Goal: Task Accomplishment & Management: Manage account settings

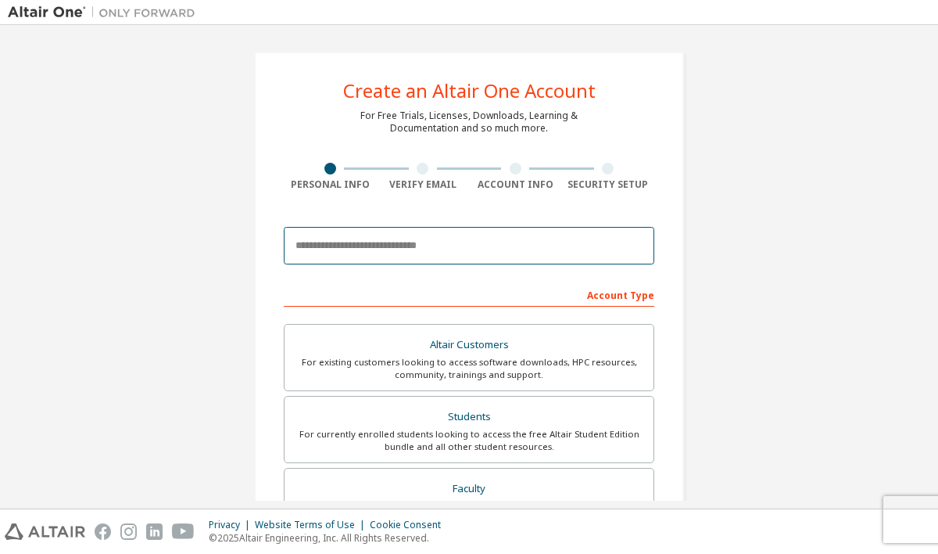
click at [396, 244] on input "email" at bounding box center [469, 246] width 371 height 38
type input "**********"
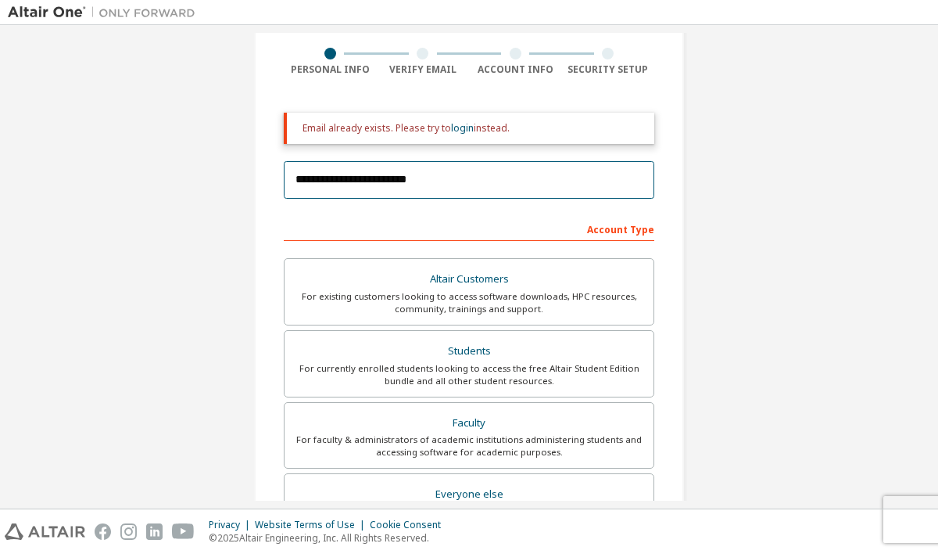
scroll to position [129, 0]
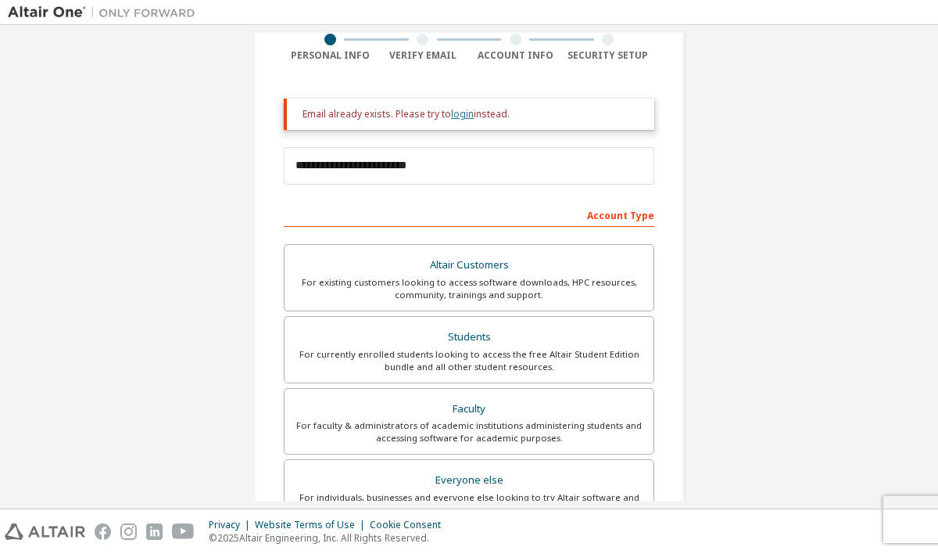
click at [458, 118] on link "login" at bounding box center [462, 113] width 23 height 13
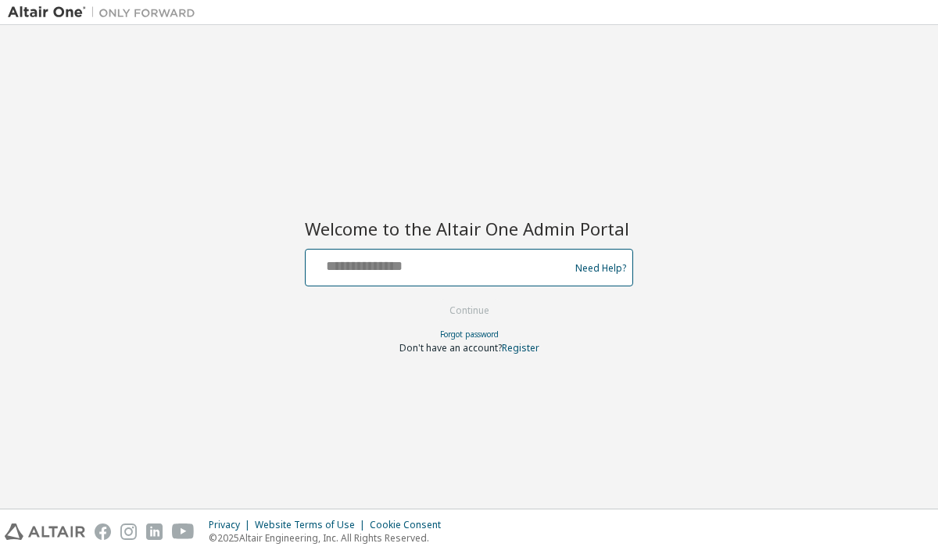
click at [399, 267] on input "text" at bounding box center [440, 264] width 256 height 23
type input "**********"
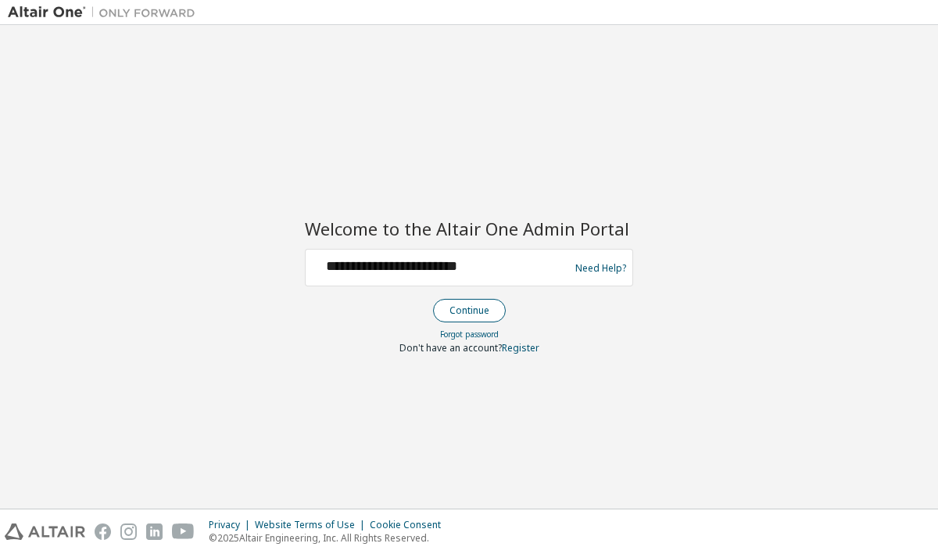
click at [454, 306] on button "Continue" at bounding box center [469, 310] width 73 height 23
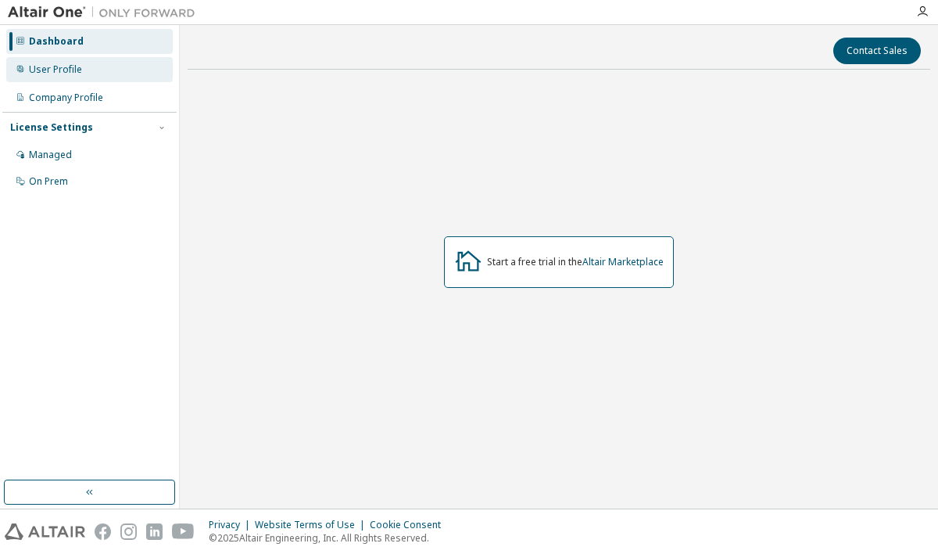
click at [91, 80] on div "User Profile" at bounding box center [89, 69] width 167 height 25
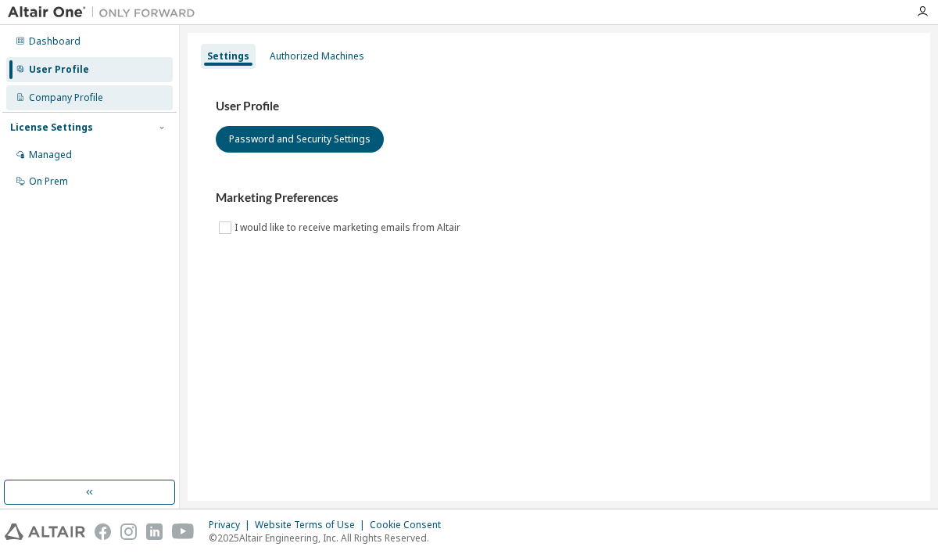
click at [109, 103] on div "Company Profile" at bounding box center [89, 97] width 167 height 25
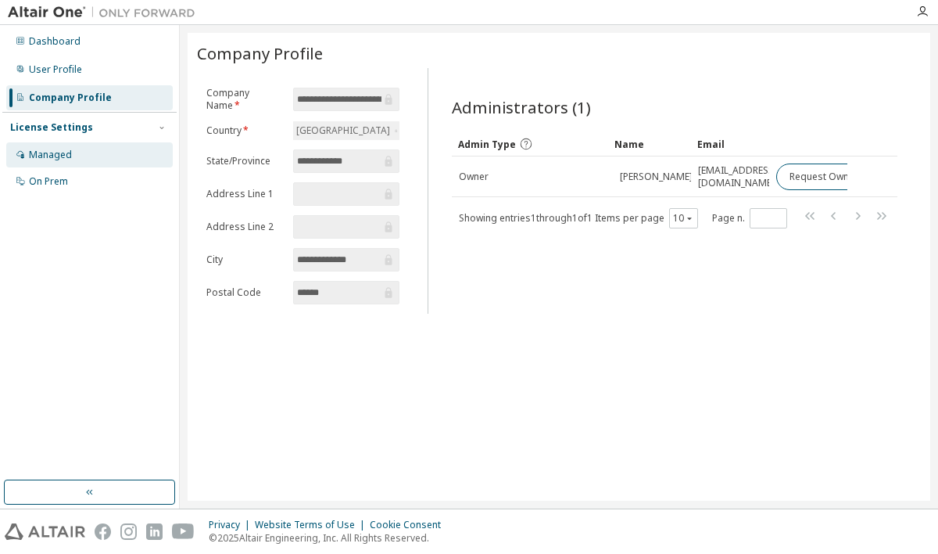
click at [74, 161] on div "Managed" at bounding box center [89, 154] width 167 height 25
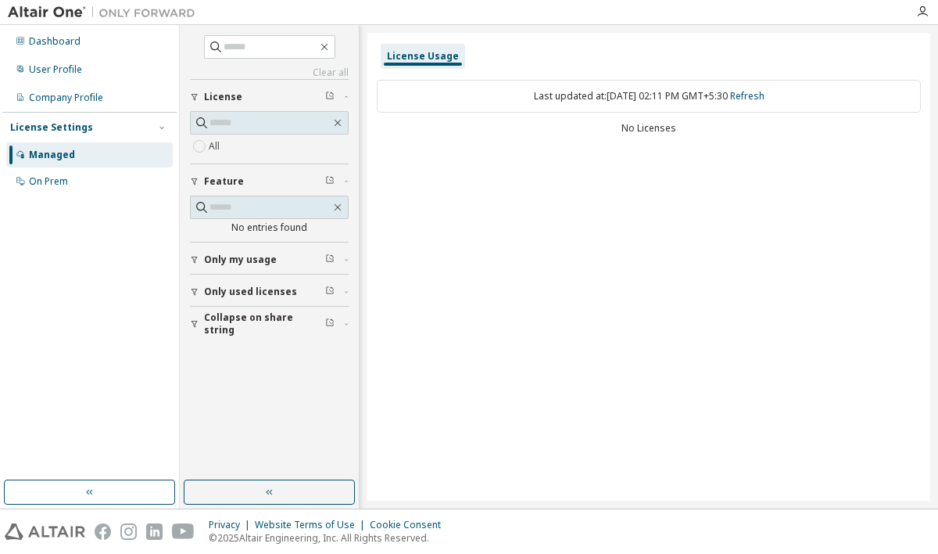
click at [108, 54] on div "Dashboard User Profile Company Profile License Settings Managed On Prem" at bounding box center [89, 111] width 174 height 168
click at [108, 50] on div "Dashboard" at bounding box center [89, 41] width 167 height 25
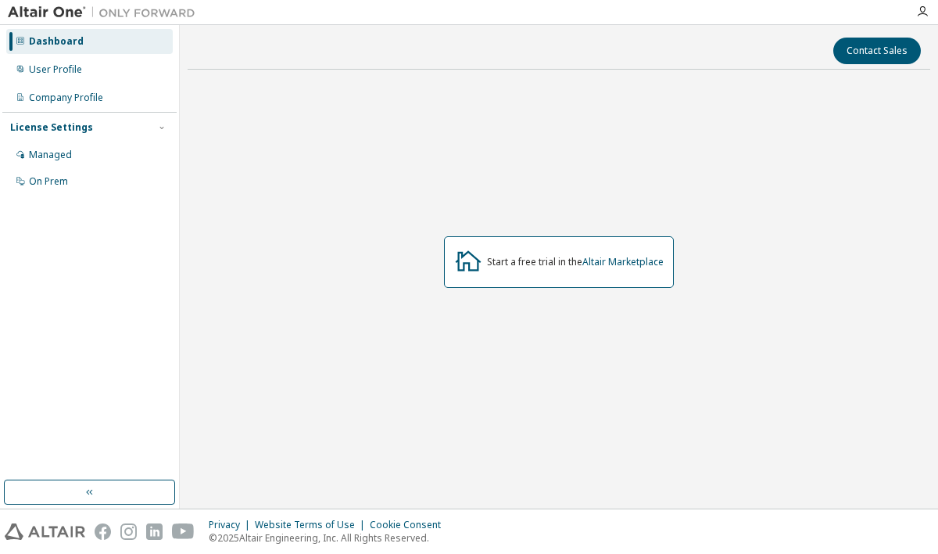
click at [468, 263] on icon at bounding box center [469, 260] width 26 height 20
click at [467, 274] on icon at bounding box center [468, 260] width 28 height 28
click at [918, 12] on icon "button" at bounding box center [922, 11] width 13 height 13
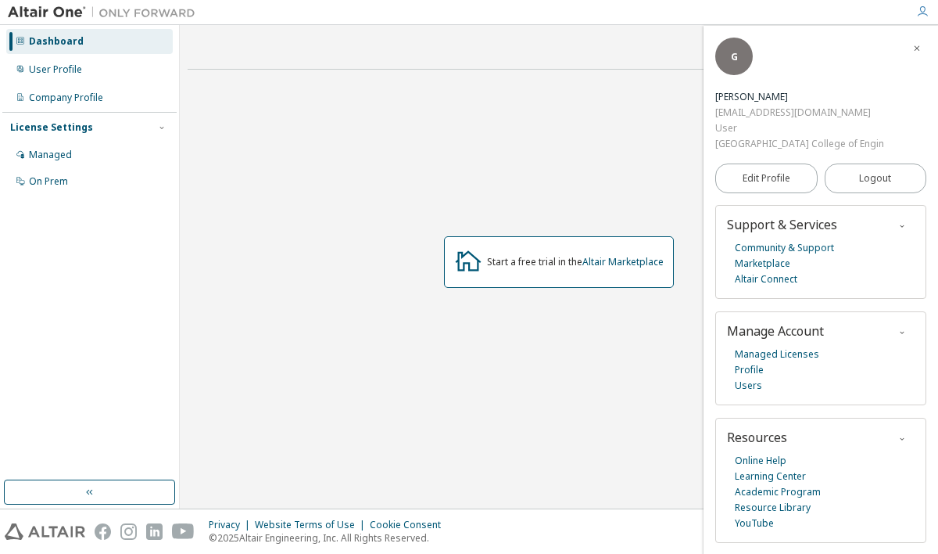
click at [538, 195] on div "Start a free trial in the Altair Marketplace" at bounding box center [559, 262] width 743 height 360
